Goal: Information Seeking & Learning: Learn about a topic

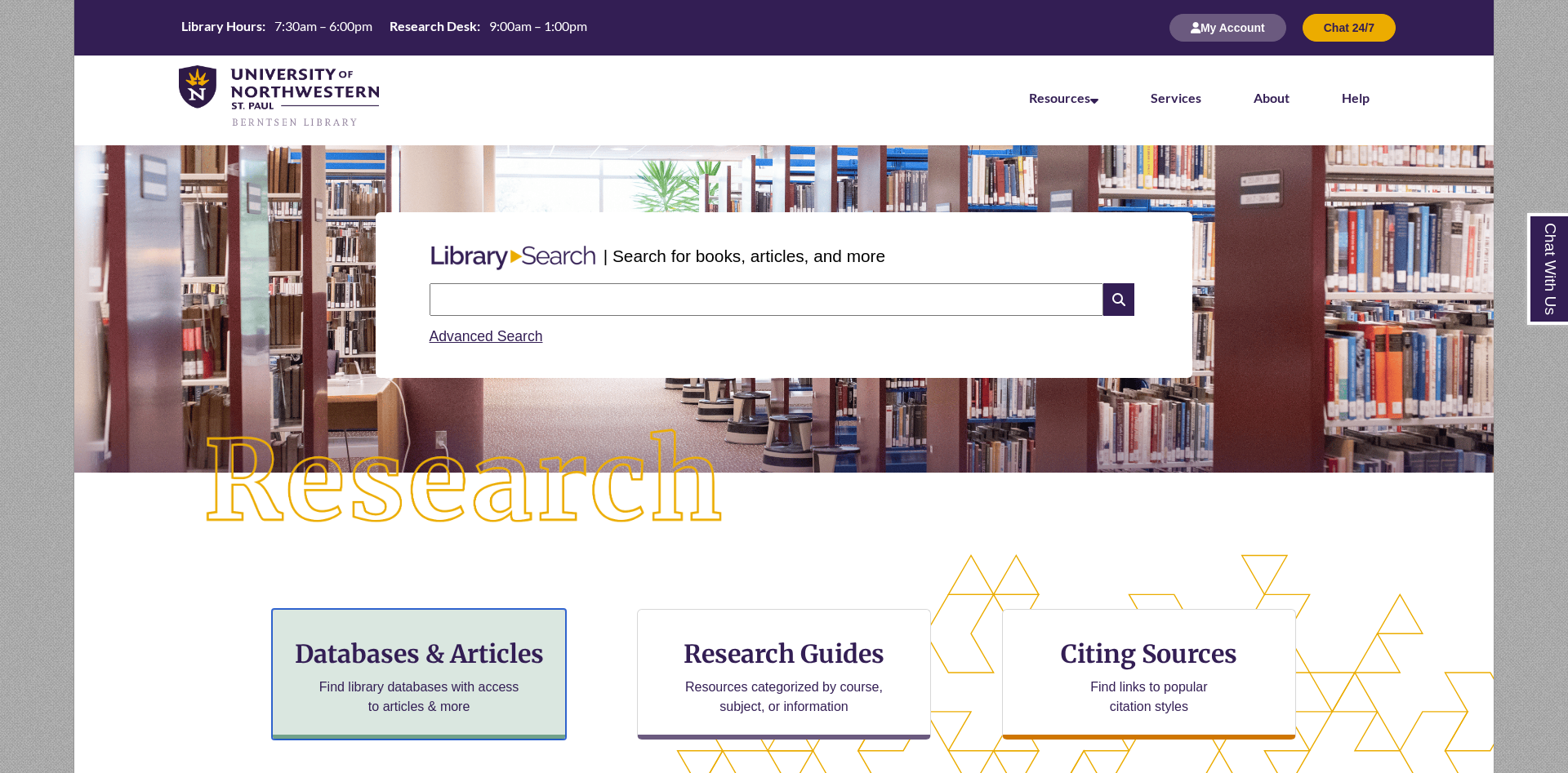
click at [464, 622] on div "Databases & Articles Find library databases with access to articles & more" at bounding box center [419, 674] width 294 height 130
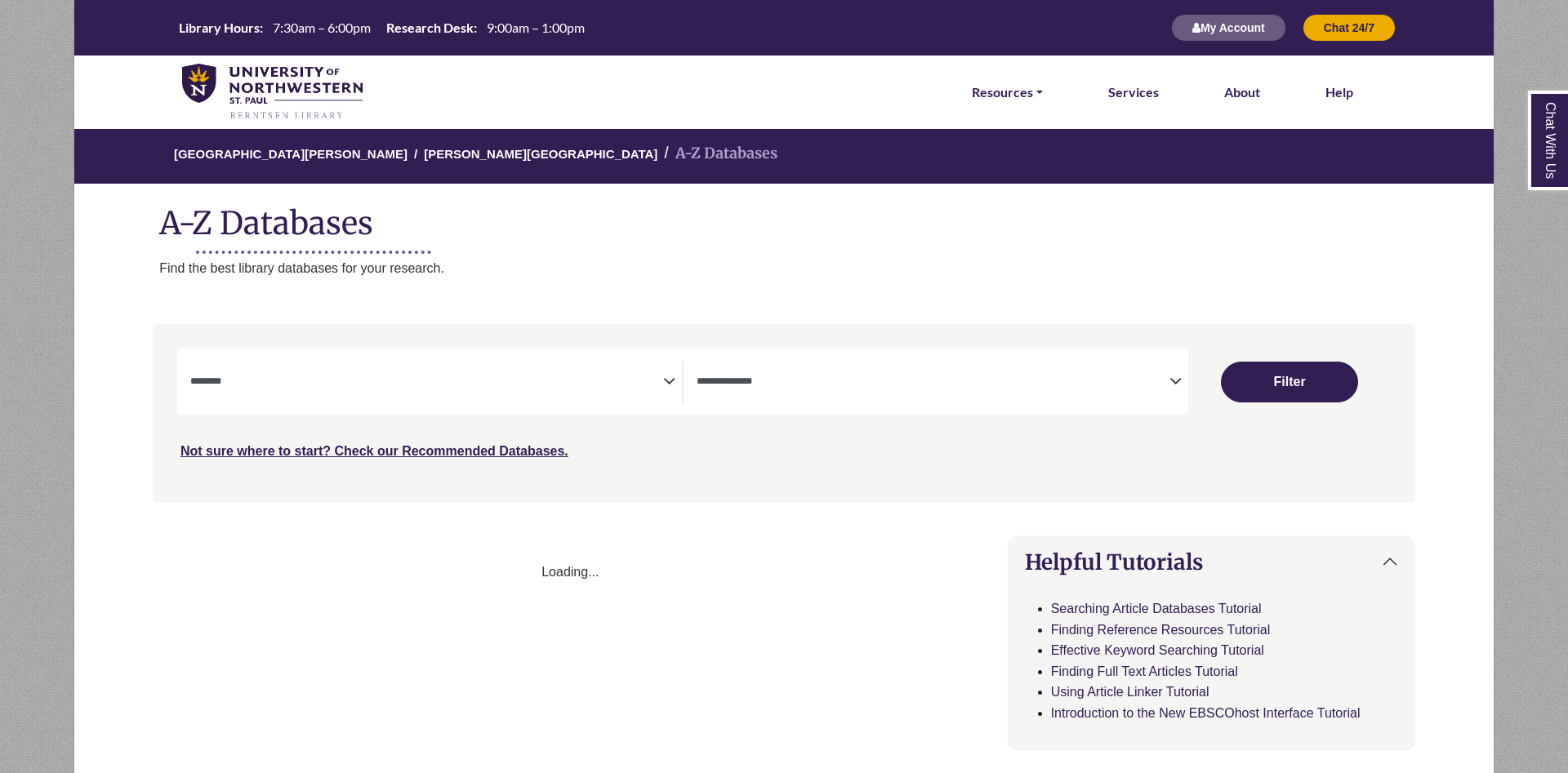
select select "Database Subject Filter"
select select "Database Types Filter"
select select "Database Subject Filter"
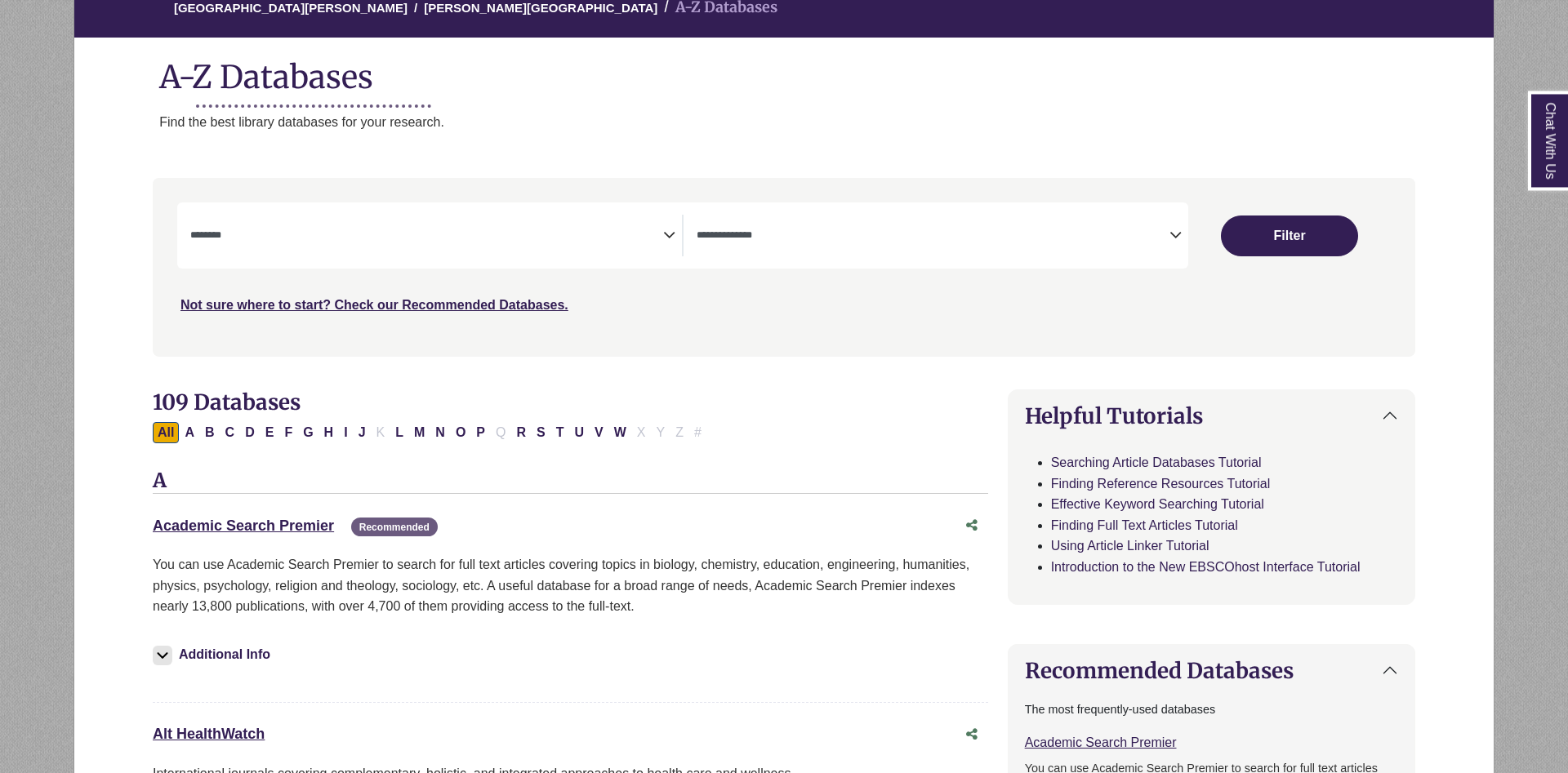
scroll to position [250, 0]
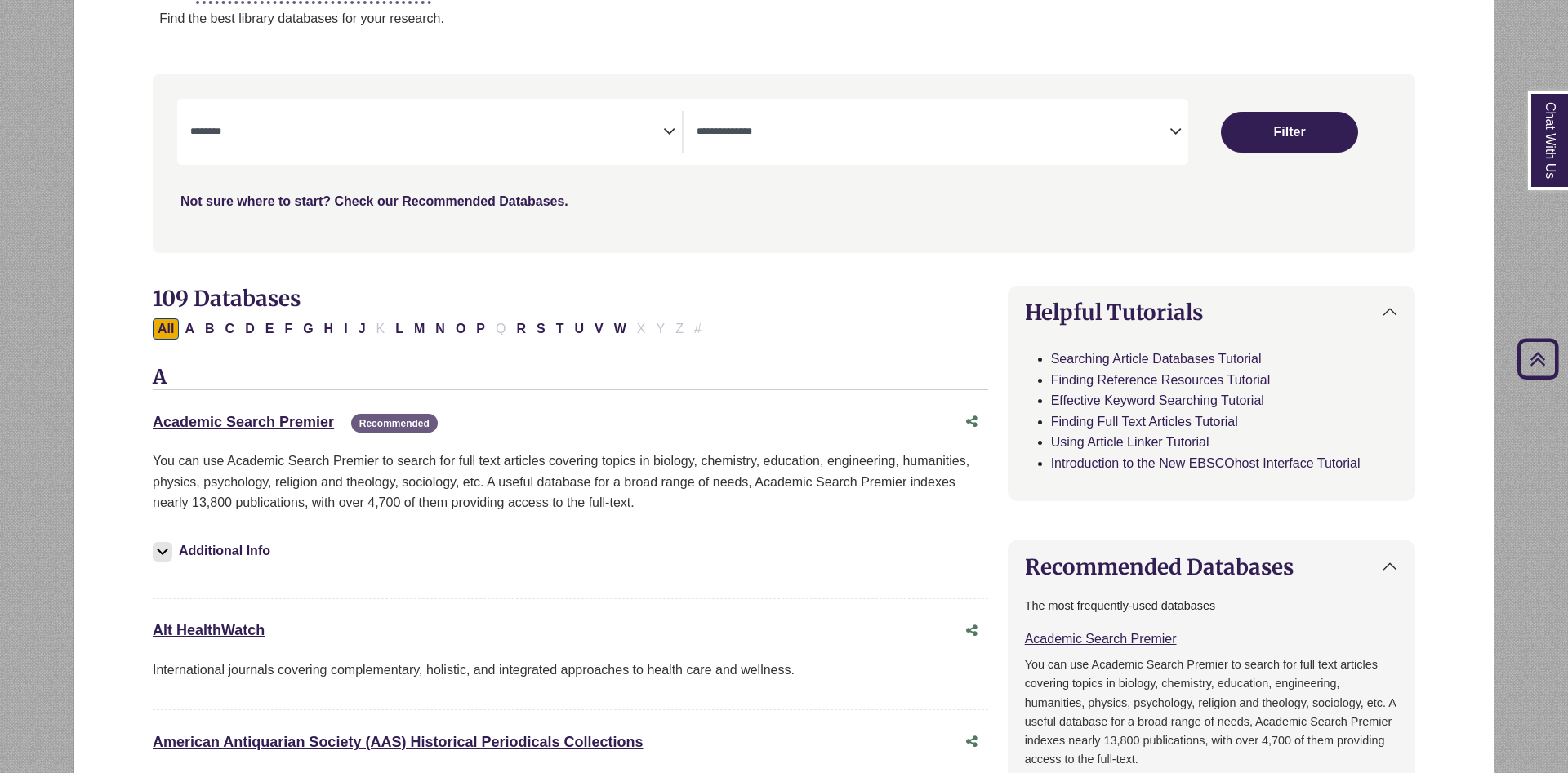
click at [795, 129] on textarea "Search" at bounding box center [933, 133] width 473 height 13
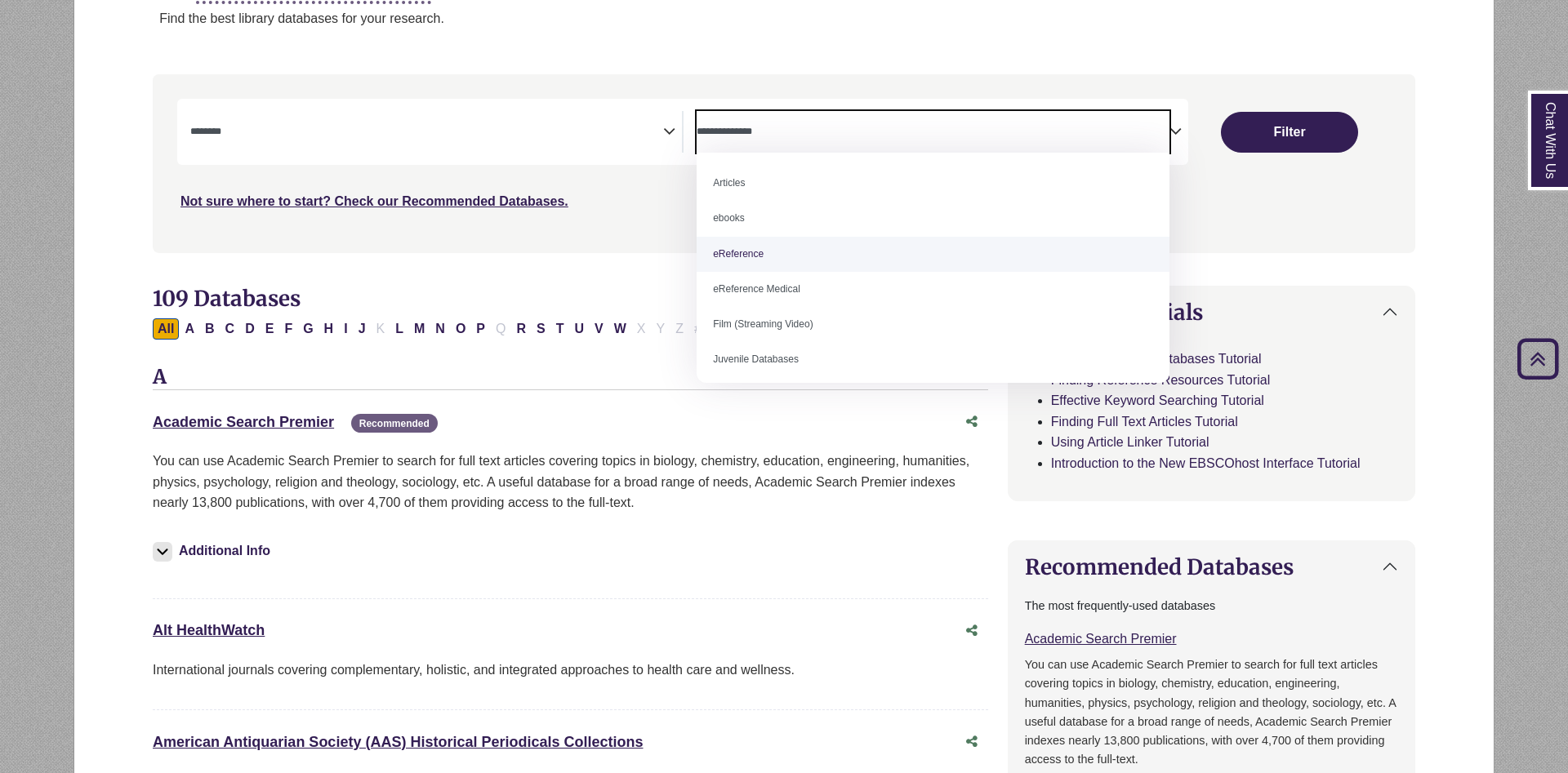
select select "*****"
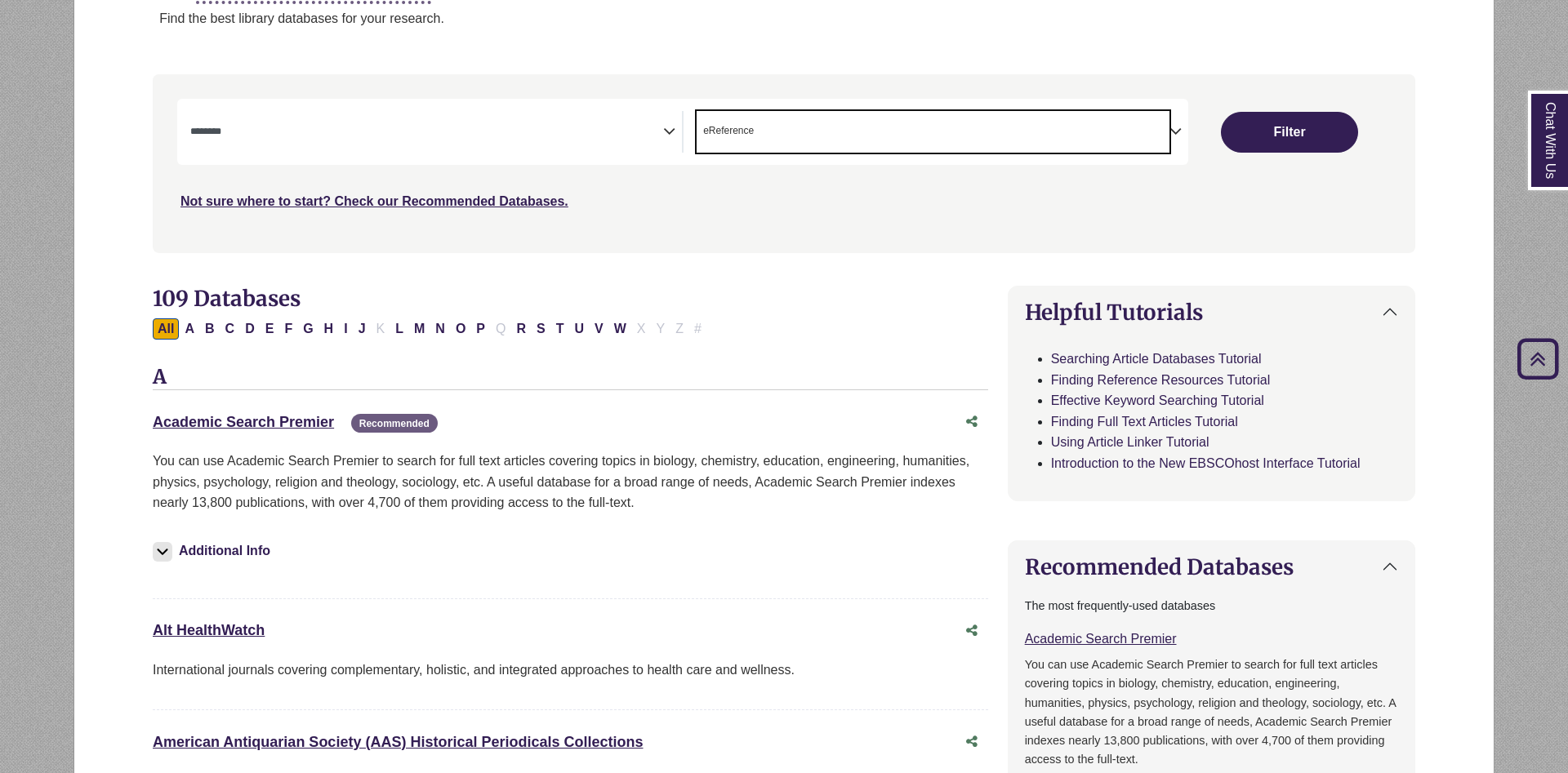
scroll to position [35, 0]
click at [1283, 143] on button "Filter" at bounding box center [1289, 132] width 137 height 41
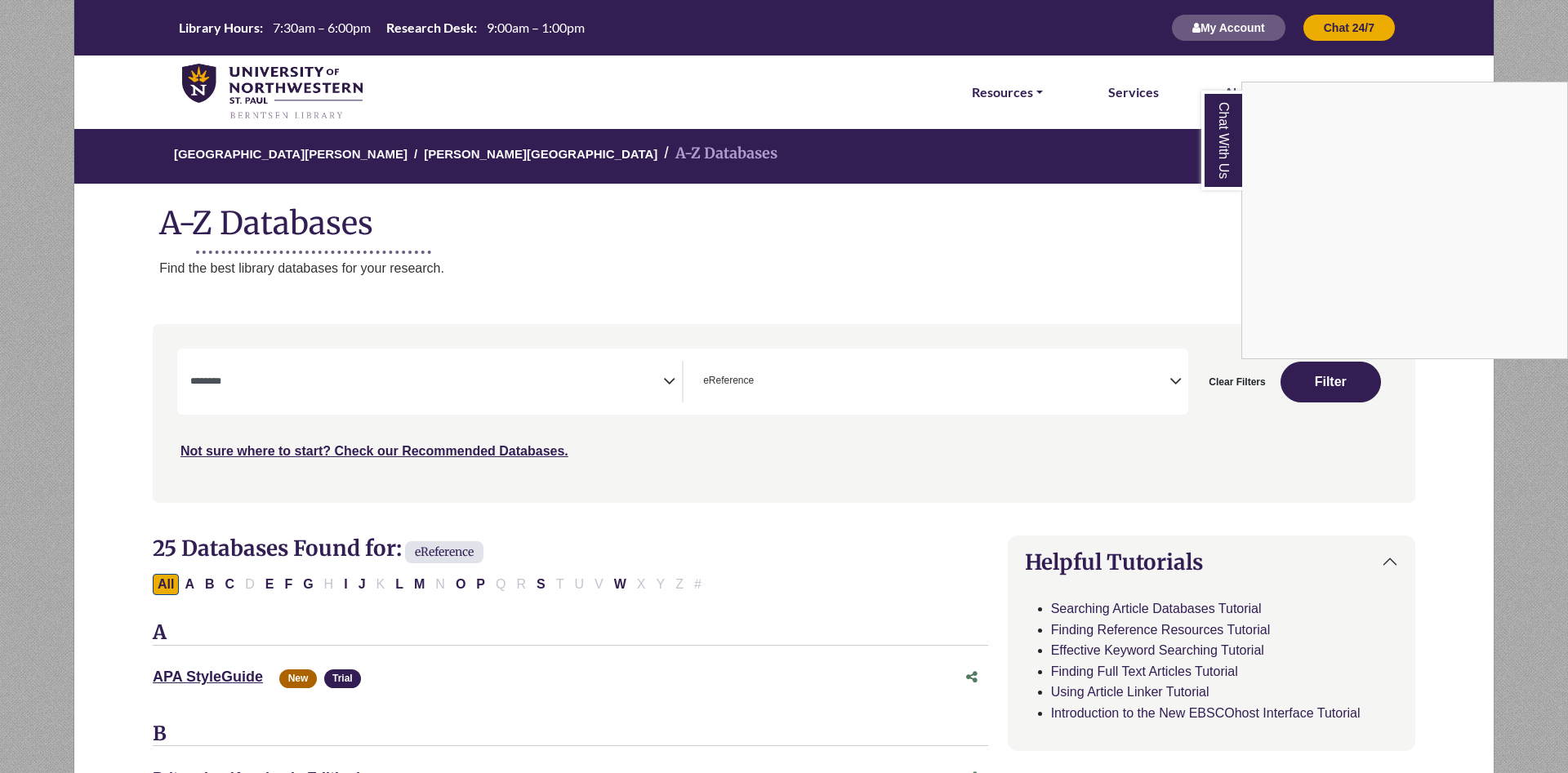
click at [371, 401] on div "Chat With Us" at bounding box center [784, 386] width 1568 height 773
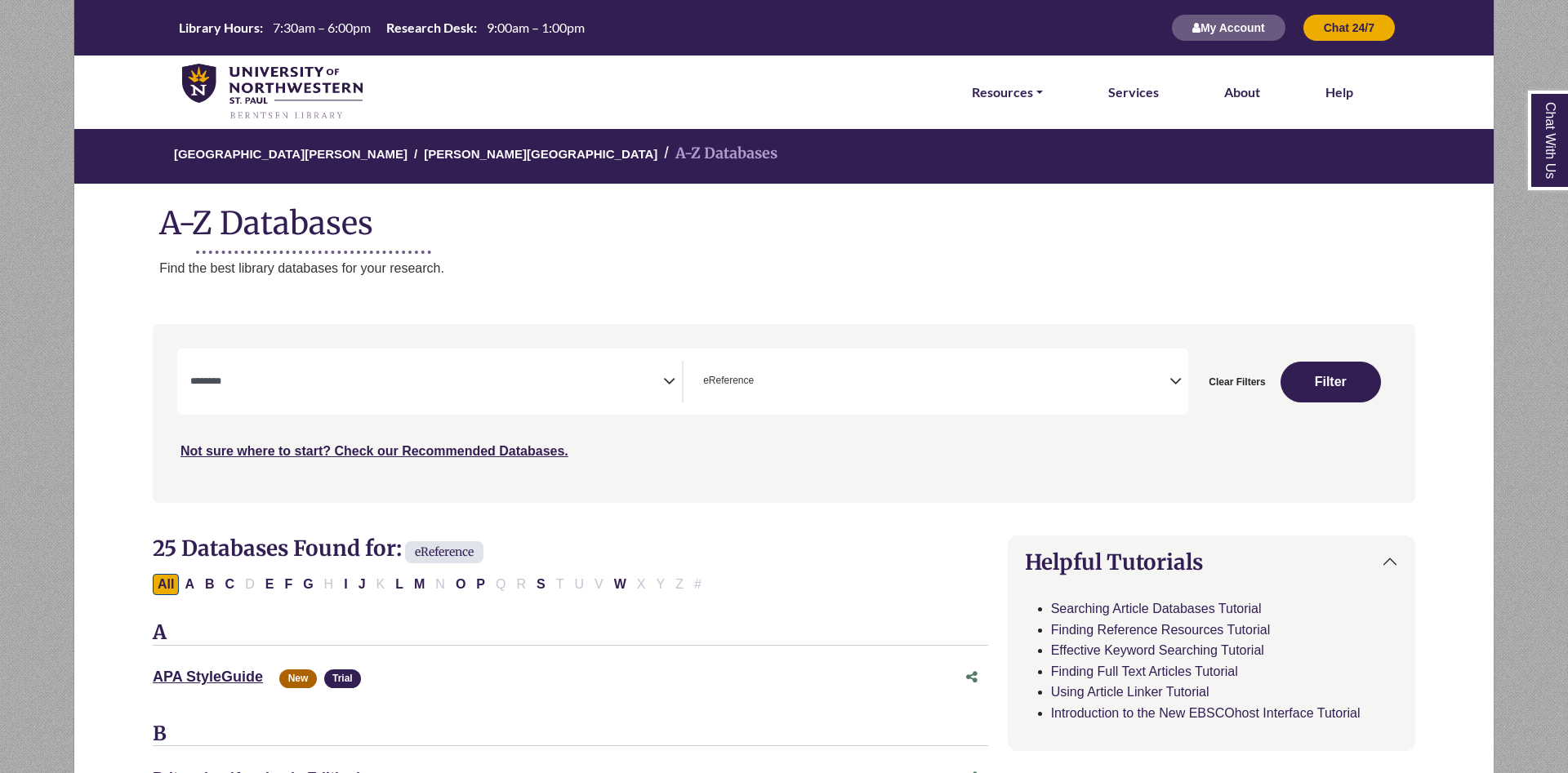
click at [450, 379] on textarea "Search" at bounding box center [427, 383] width 473 height 13
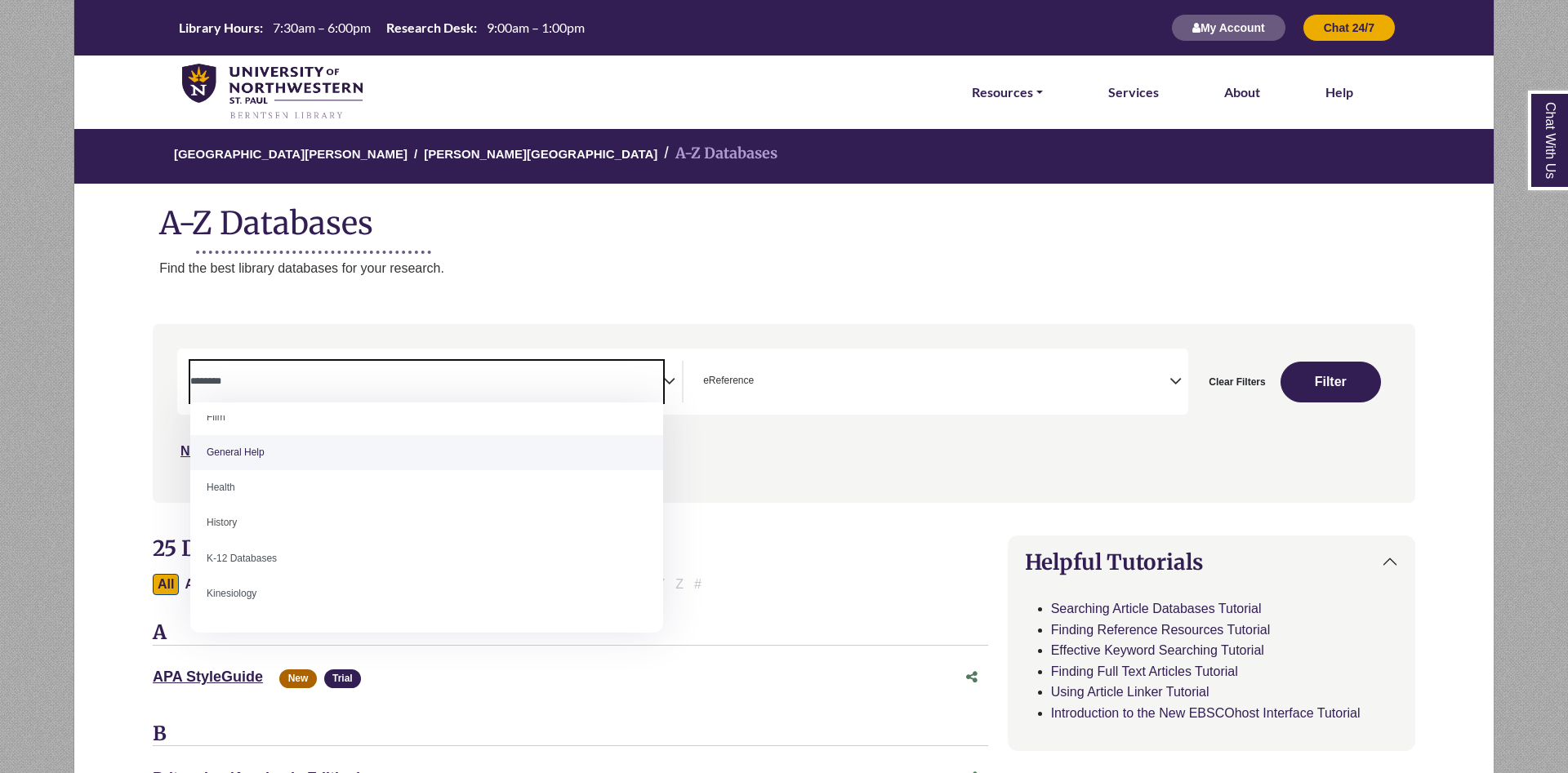
scroll to position [617, 0]
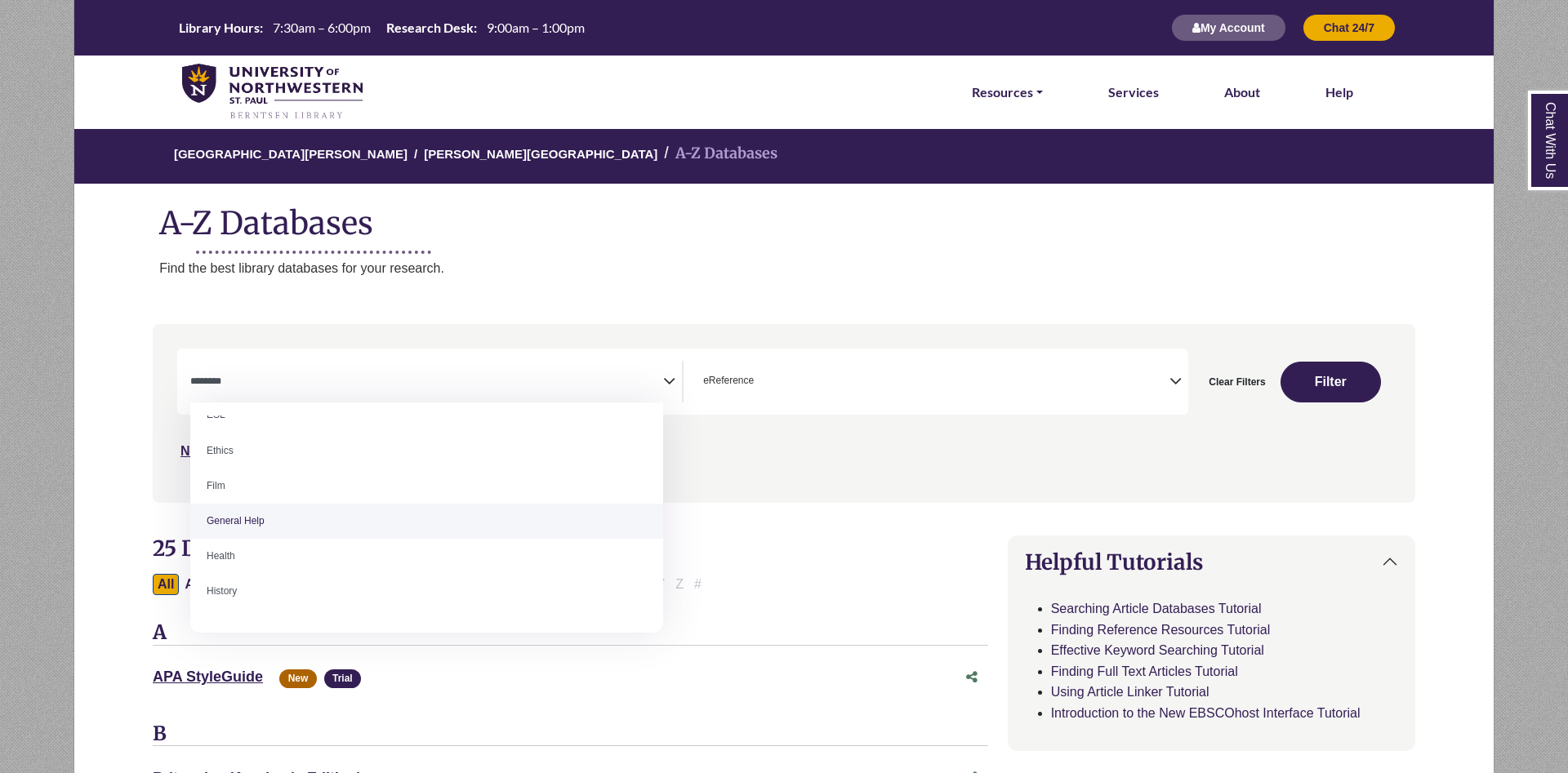
select select "*****"
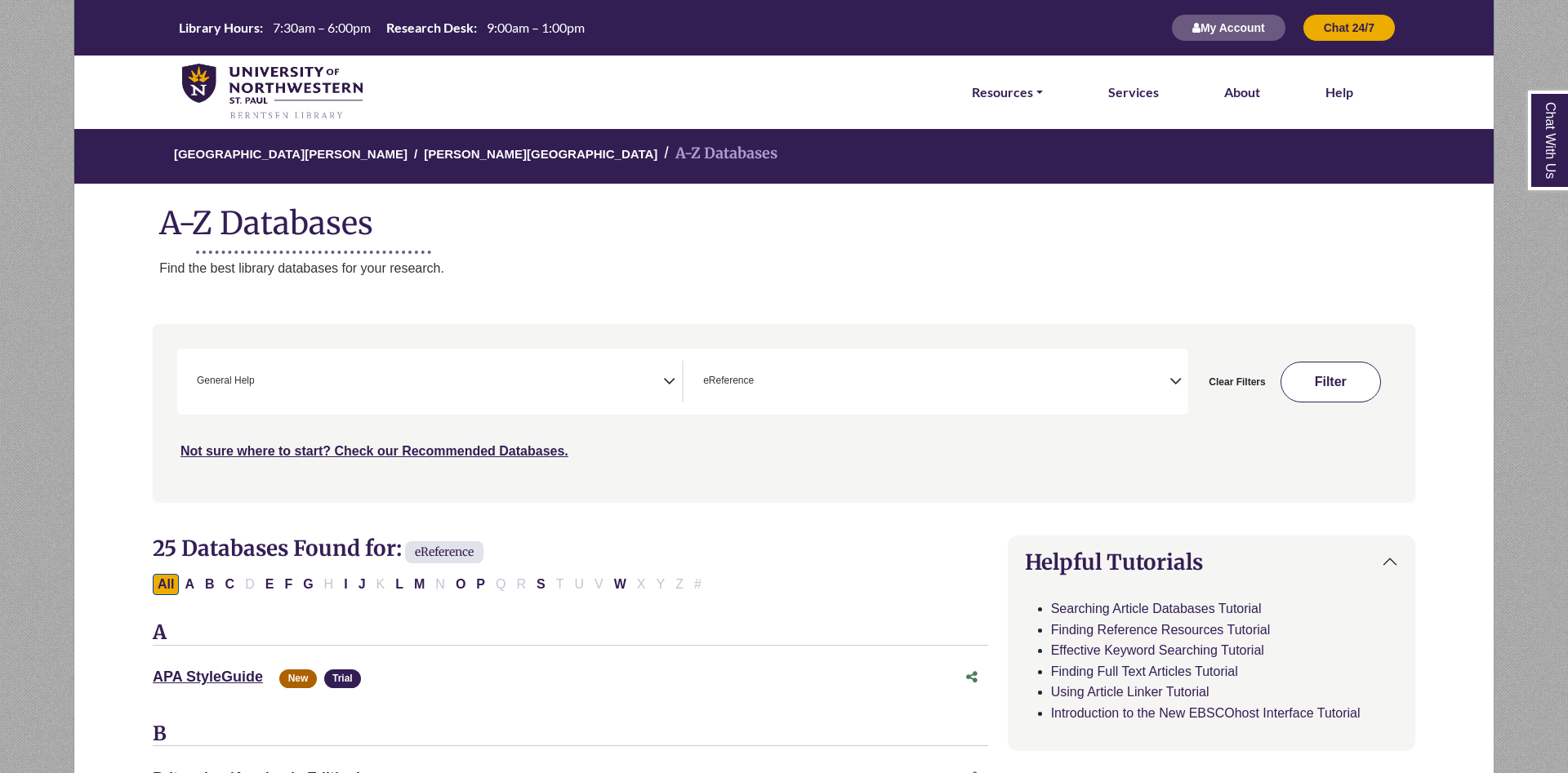
click at [1340, 374] on button "Filter" at bounding box center [1331, 382] width 102 height 41
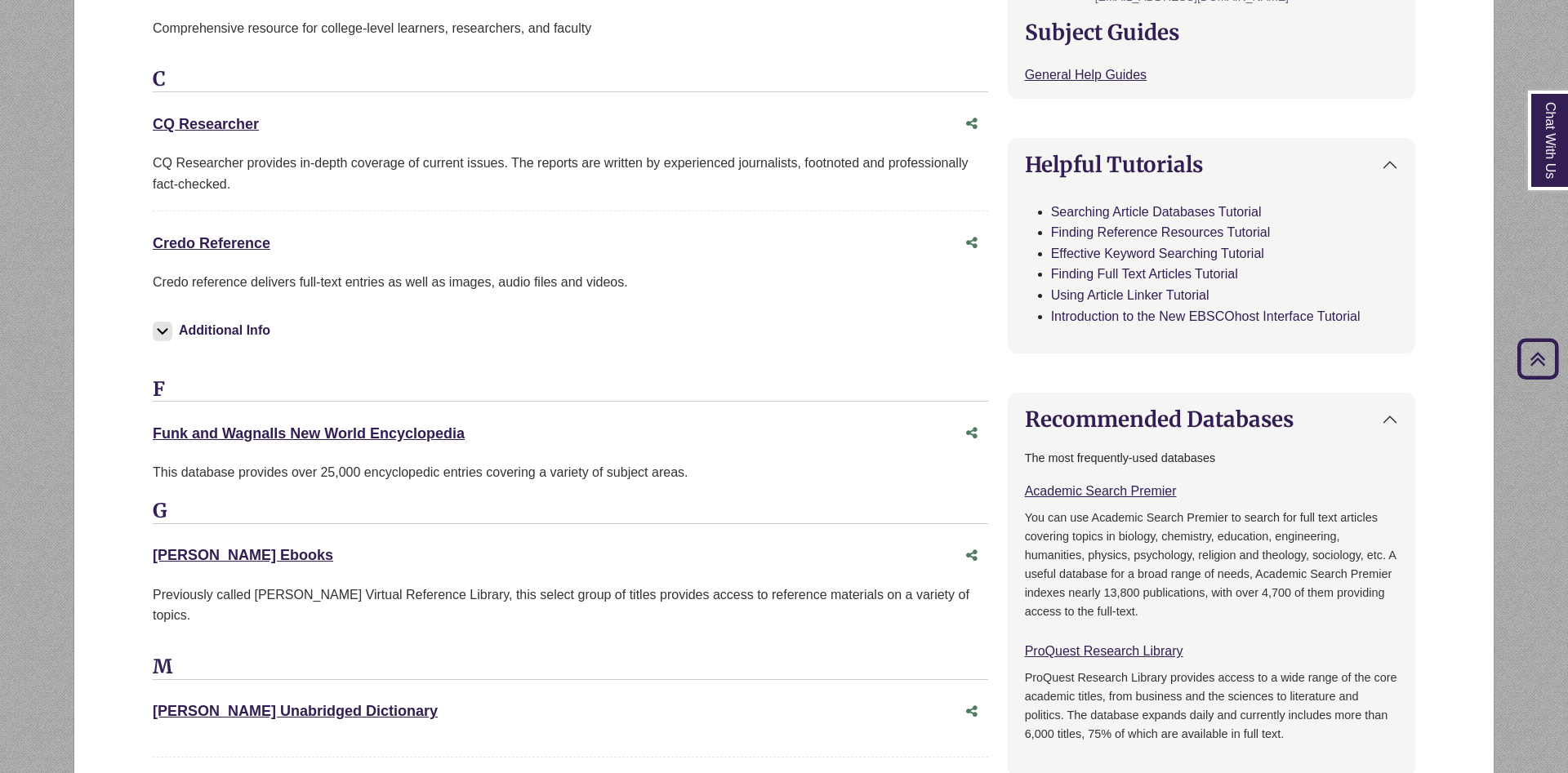
scroll to position [582, 0]
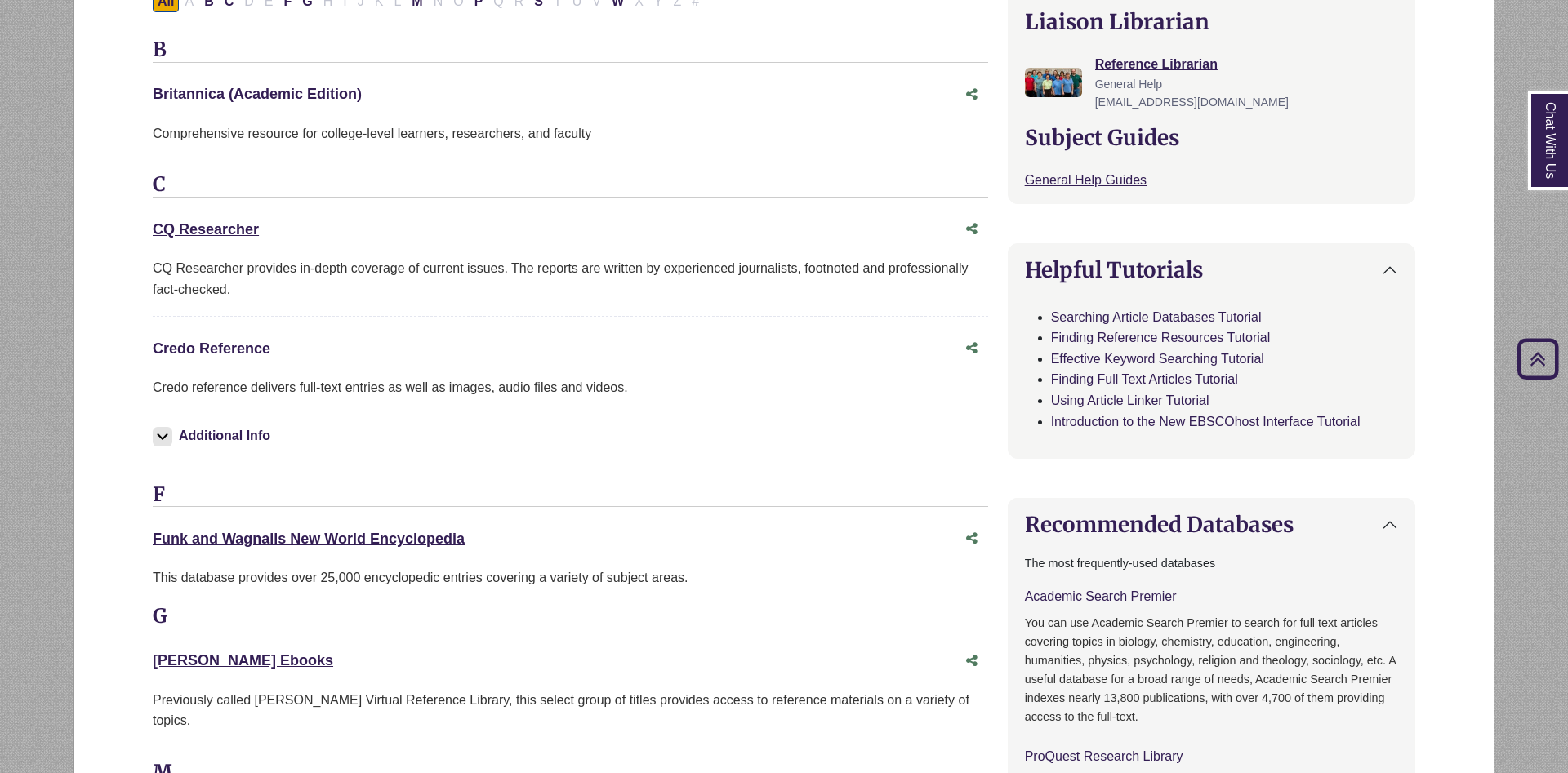
click at [205, 352] on link "Credo Reference This link opens in a new window" at bounding box center [211, 348] width 118 height 16
